Goal: Task Accomplishment & Management: Use online tool/utility

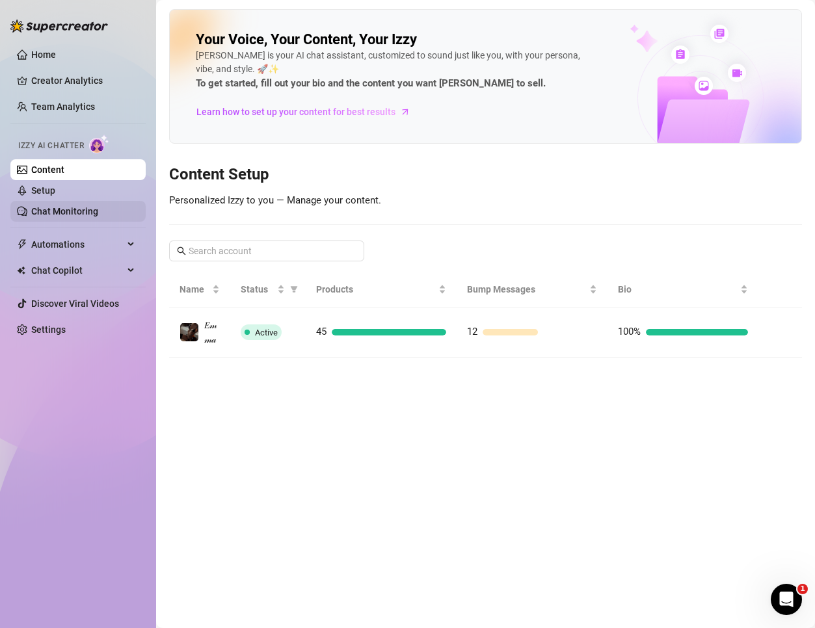
click at [98, 213] on link "Chat Monitoring" at bounding box center [64, 211] width 67 height 10
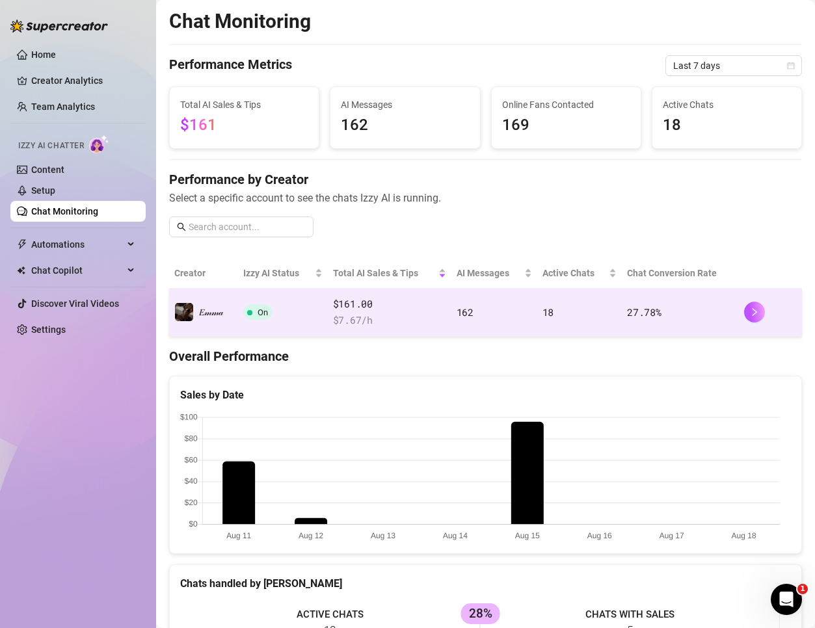
click at [756, 317] on div at bounding box center [770, 312] width 53 height 21
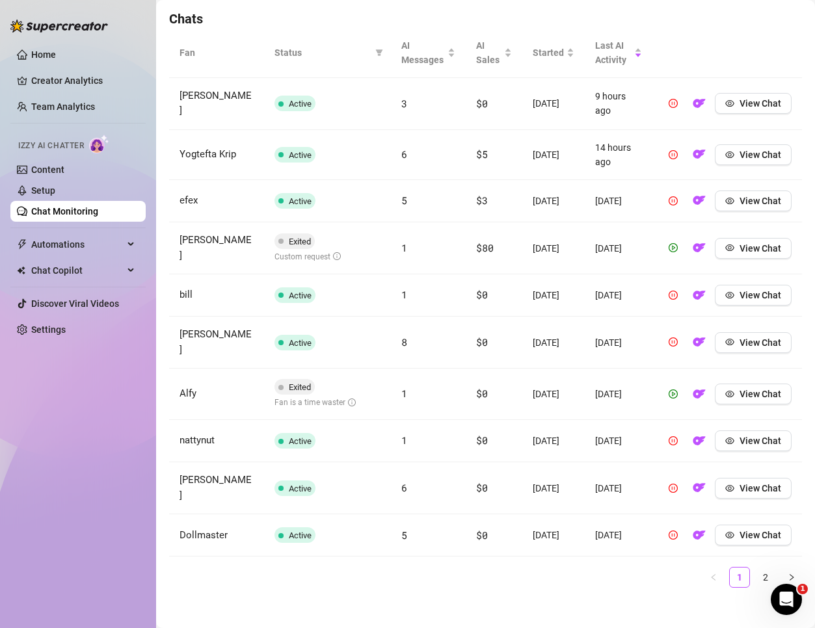
scroll to position [490, 0]
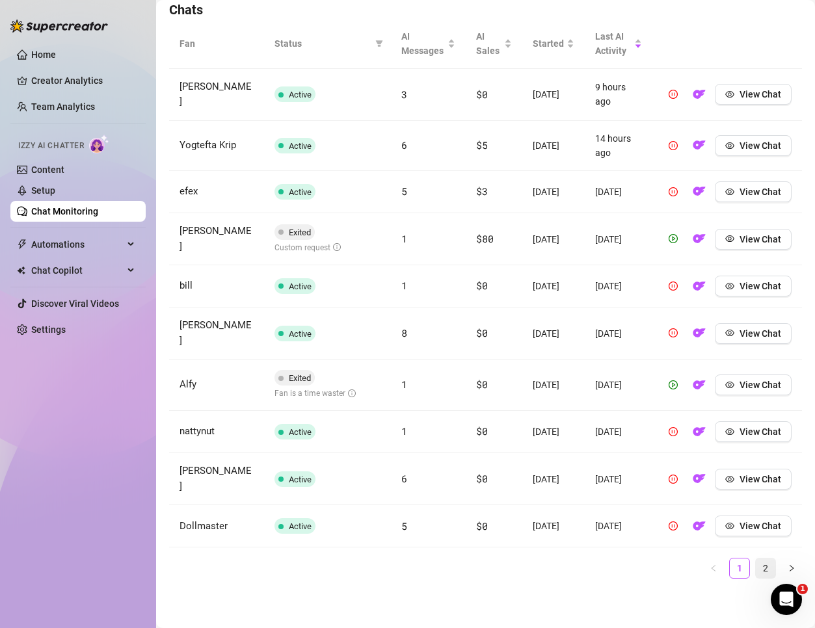
click at [756, 570] on link "2" at bounding box center [766, 569] width 20 height 20
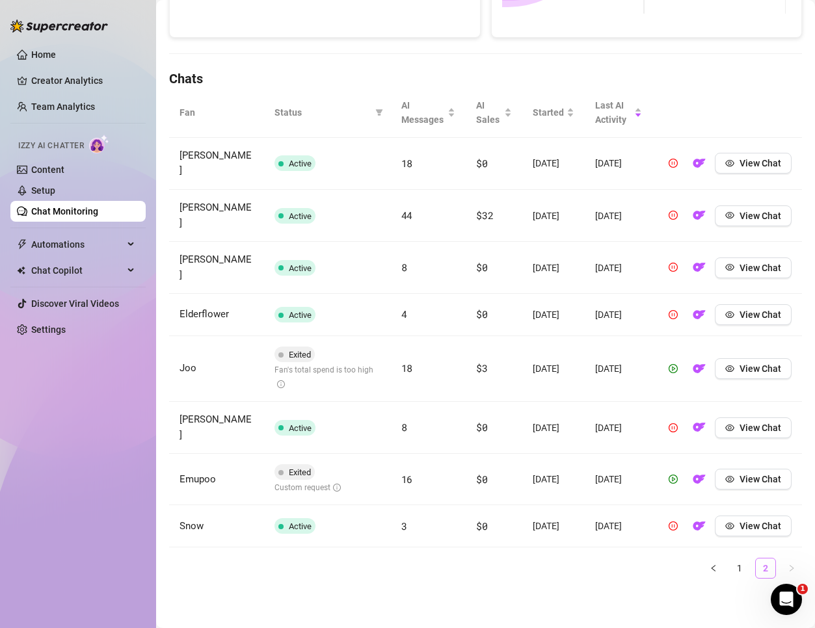
scroll to position [404, 0]
click at [740, 263] on span "View Chat" at bounding box center [761, 268] width 42 height 10
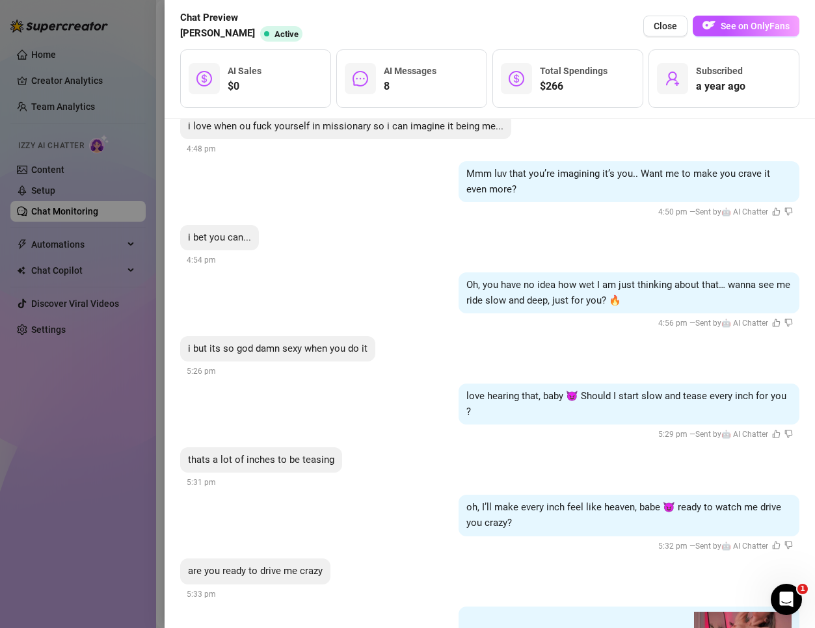
scroll to position [465, 0]
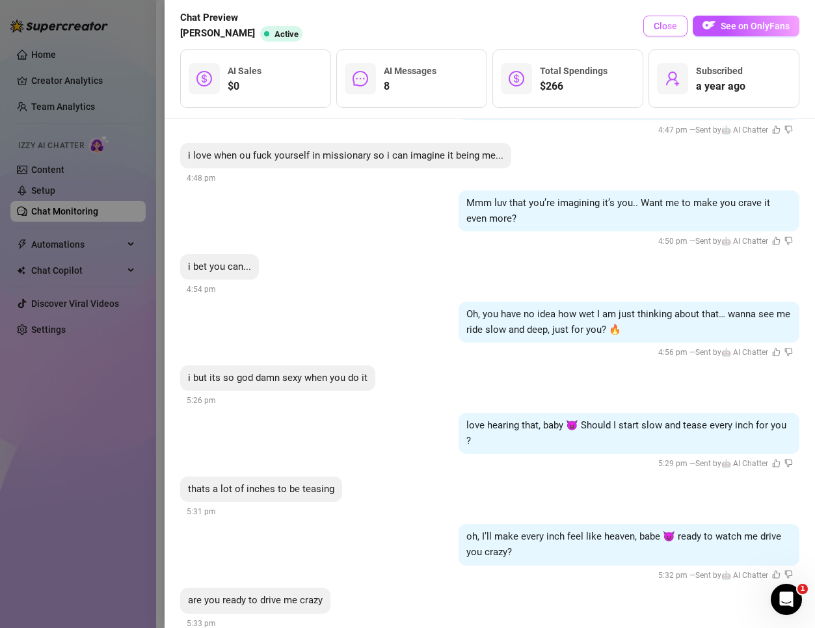
click at [667, 25] on span "Close" at bounding box center [665, 26] width 23 height 10
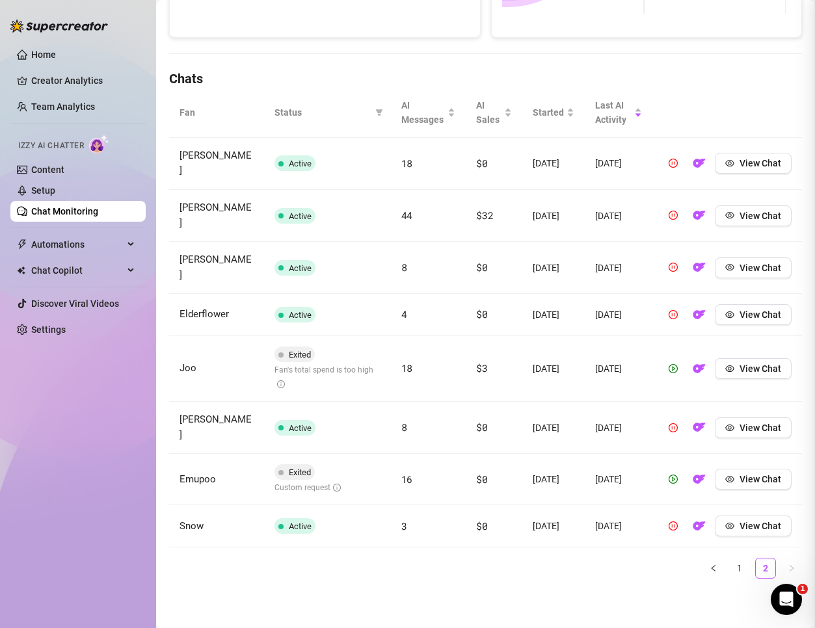
scroll to position [0, 0]
click at [733, 479] on button "View Chat" at bounding box center [753, 479] width 77 height 21
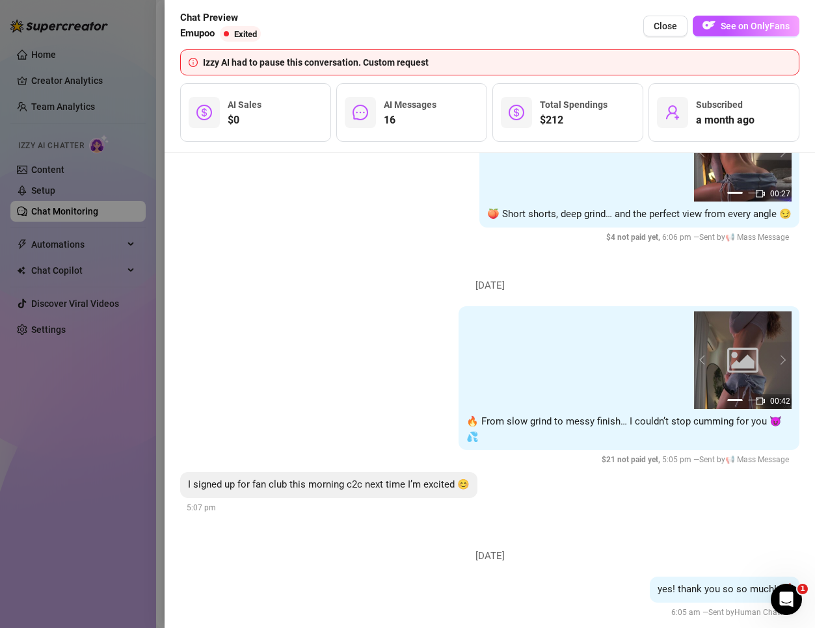
scroll to position [4225, 0]
click at [647, 20] on button "Close" at bounding box center [665, 26] width 44 height 21
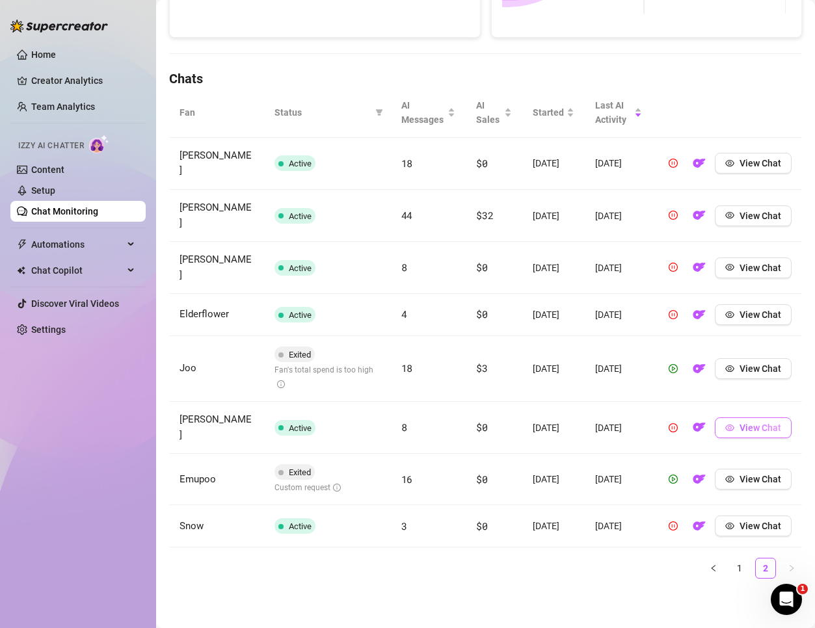
click at [727, 421] on button "View Chat" at bounding box center [753, 428] width 77 height 21
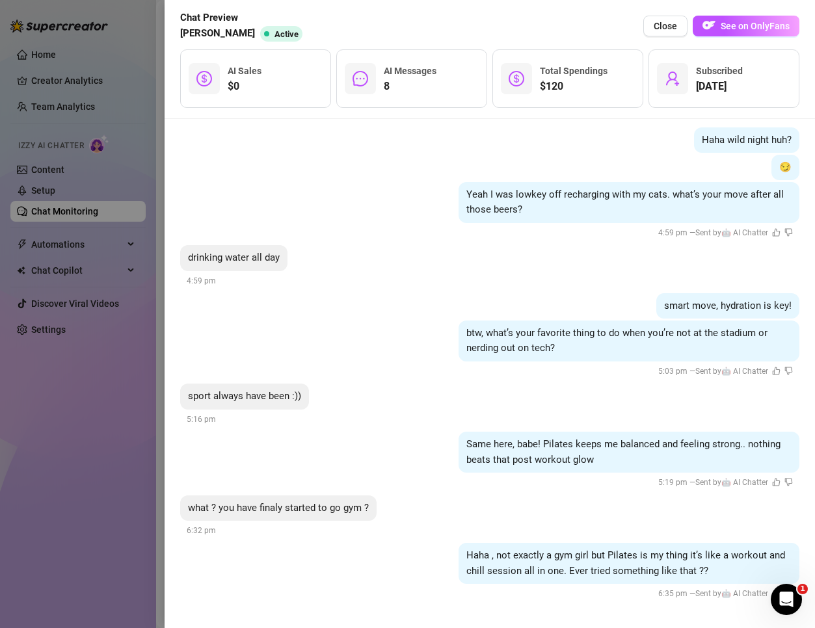
scroll to position [384, 0]
click at [663, 33] on button "Close" at bounding box center [665, 26] width 44 height 21
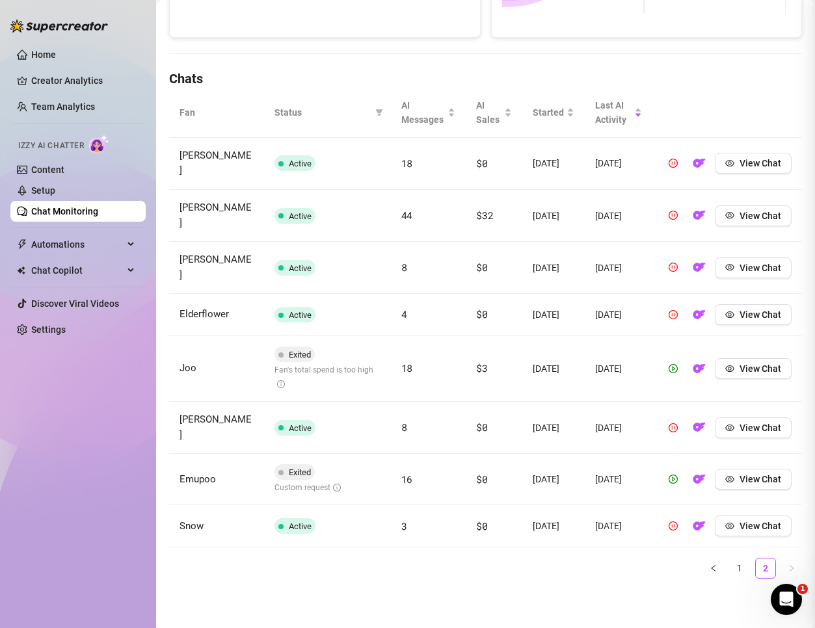
scroll to position [0, 0]
